Goal: Contribute content: Add original content to the website for others to see

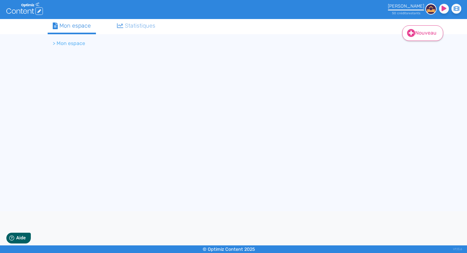
click at [411, 29] on icon at bounding box center [411, 33] width 8 height 8
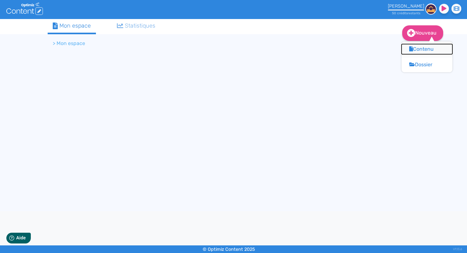
click at [413, 47] on button "Contenu" at bounding box center [427, 49] width 51 height 10
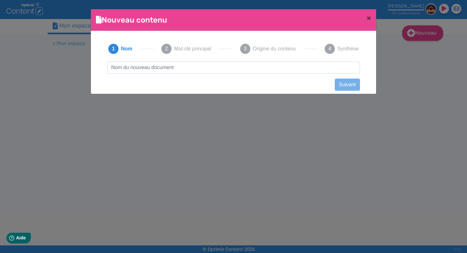
scroll to position [0, 0]
type input "[URL][DOMAIN_NAME]"
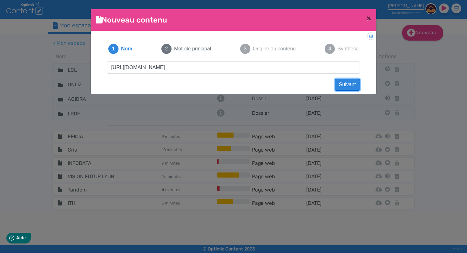
click at [345, 85] on button "Suivant" at bounding box center [347, 85] width 25 height 12
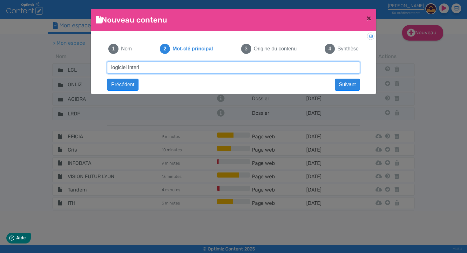
type input "logiciel interim"
click button "Suivant" at bounding box center [0, 0] width 0 height 0
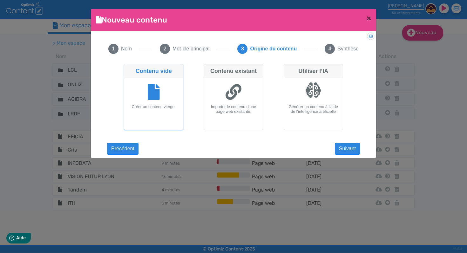
click at [237, 93] on icon at bounding box center [234, 92] width 16 height 16
click at [208, 68] on input "Contenu existant Importer le contenu d'une page web existante." at bounding box center [206, 66] width 4 height 4
radio input "true"
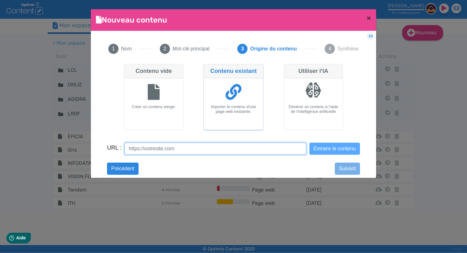
click at [221, 149] on input "URL :" at bounding box center [215, 149] width 181 height 12
paste input "[URL][DOMAIN_NAME]"
type input "[URL][DOMAIN_NAME]"
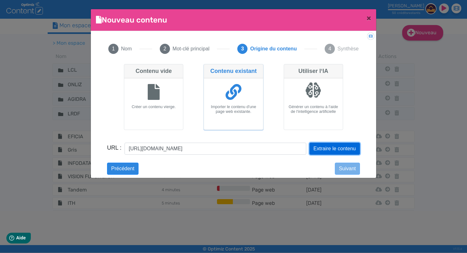
click at [333, 152] on button "Extraire le contenu" at bounding box center [334, 149] width 51 height 12
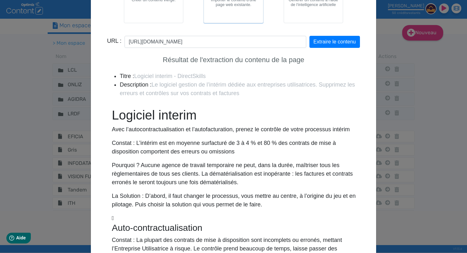
scroll to position [146, 0]
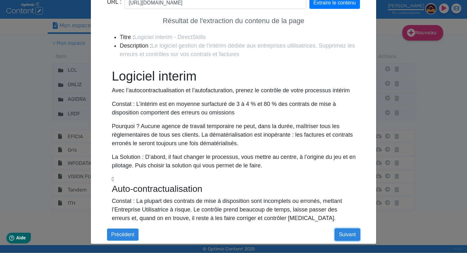
click at [348, 233] on button "Suivant" at bounding box center [347, 235] width 25 height 12
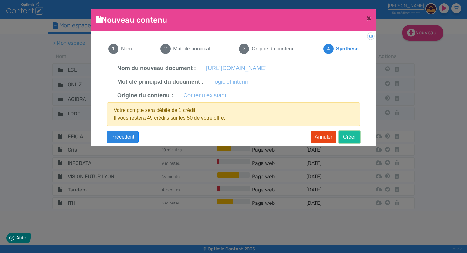
click at [352, 138] on button "Créer" at bounding box center [349, 137] width 21 height 12
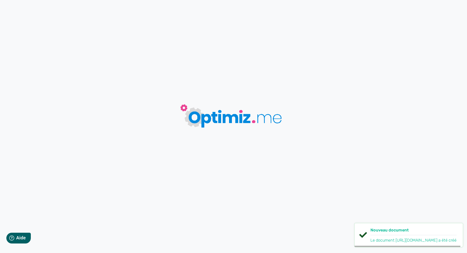
type input "[URL][DOMAIN_NAME]"
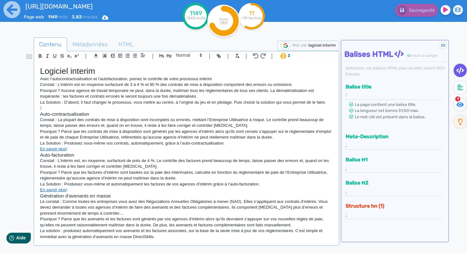
click at [365, 201] on button "Structure hn (1)" at bounding box center [390, 206] width 93 height 10
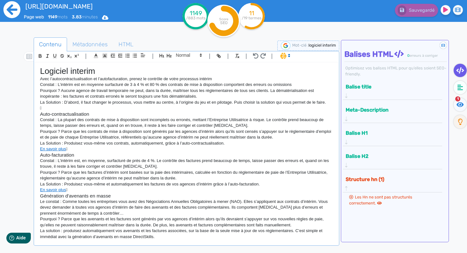
click at [13, 10] on icon at bounding box center [11, 9] width 17 height 17
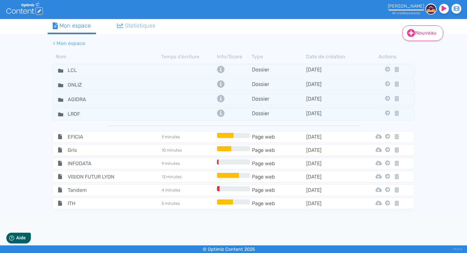
click at [417, 35] on link "Nouveau" at bounding box center [422, 33] width 41 height 16
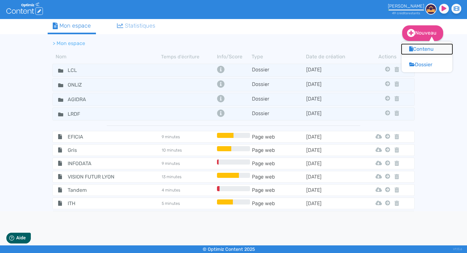
click at [418, 48] on button "Contenu" at bounding box center [427, 49] width 51 height 10
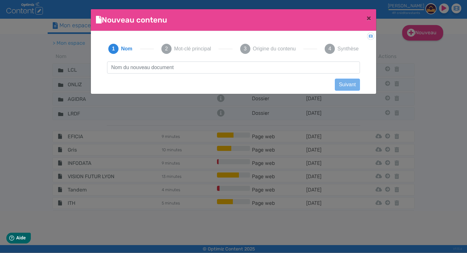
click at [263, 72] on input "text" at bounding box center [233, 68] width 253 height 12
type input "[URL][DOMAIN_NAME]"
click at [350, 82] on button "Suivant" at bounding box center [347, 85] width 25 height 12
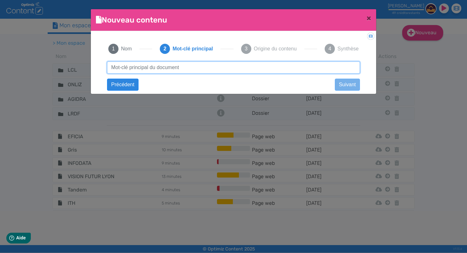
scroll to position [0, 0]
type input "gestion interim"
click button "Suivant" at bounding box center [0, 0] width 0 height 0
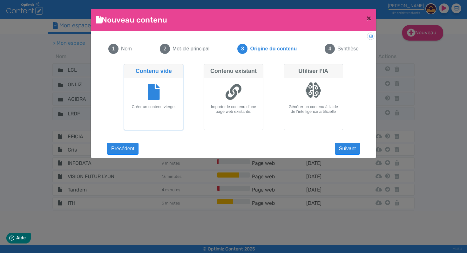
click at [233, 98] on icon at bounding box center [234, 92] width 16 height 16
click at [208, 68] on input "Contenu existant Importer le contenu d'une page web existante." at bounding box center [206, 66] width 4 height 4
radio input "true"
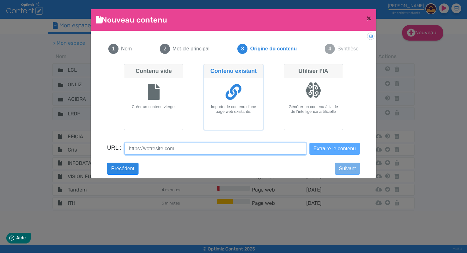
click at [212, 154] on input "URL :" at bounding box center [215, 149] width 181 height 12
paste input "[URL][DOMAIN_NAME]"
type input "[URL][DOMAIN_NAME]"
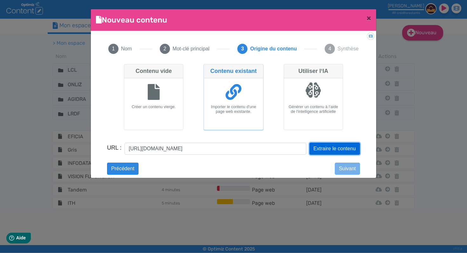
click at [339, 146] on button "Extraire le contenu" at bounding box center [334, 149] width 51 height 12
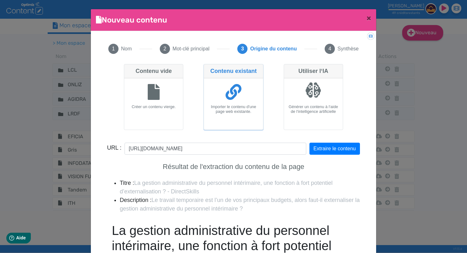
scroll to position [155, 0]
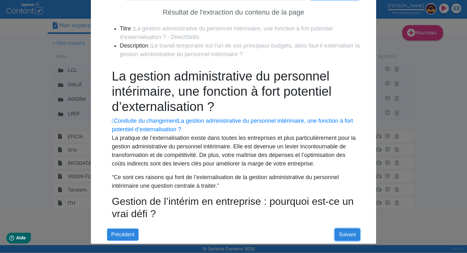
click at [349, 235] on button "Suivant" at bounding box center [347, 235] width 25 height 12
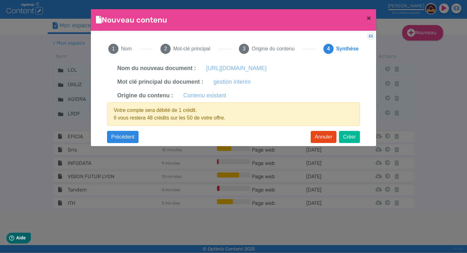
scroll to position [0, 0]
click at [353, 143] on button "Créer" at bounding box center [349, 137] width 21 height 12
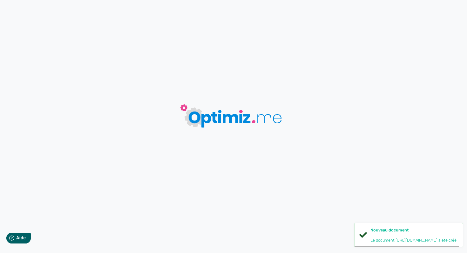
type input "[URL][DOMAIN_NAME]"
